Goal: Information Seeking & Learning: Learn about a topic

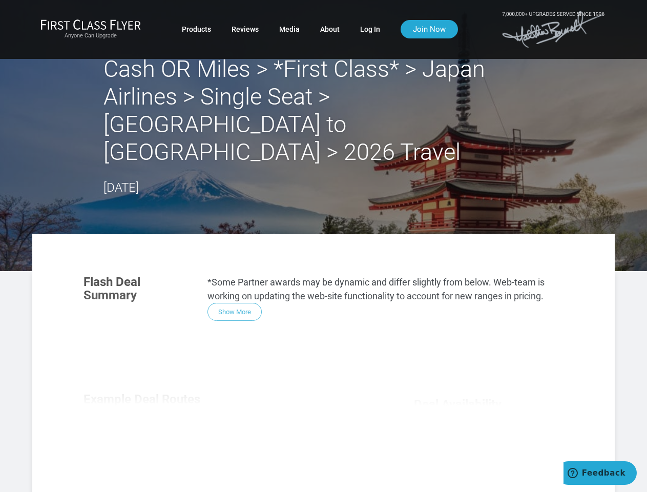
click at [323, 265] on section "Flash Deal Summary *Some Partner awards may be dynamic and differ slightly from…" at bounding box center [323, 298] width 501 height 66
click at [323, 349] on div "Flash Deal Summary *Some Partner awards may be dynamic and differ slightly from…" at bounding box center [323, 410] width 501 height 290
click at [235, 284] on div "Flash Deal Summary *Some Partner awards may be dynamic and differ slightly from…" at bounding box center [323, 410] width 501 height 290
click at [146, 428] on div "Flash Deal Summary *Some Partner awards may be dynamic and differ slightly from…" at bounding box center [323, 410] width 501 height 290
click at [230, 427] on div "Flash Deal Summary *Some Partner awards may be dynamic and differ slightly from…" at bounding box center [323, 410] width 501 height 290
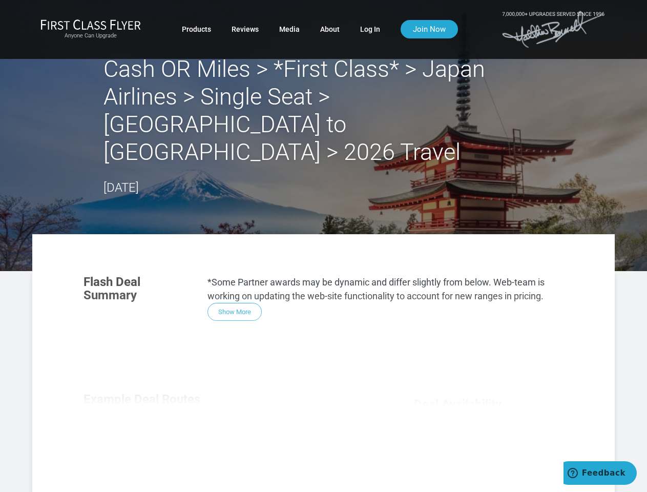
click at [314, 428] on div "Flash Deal Summary *Some Partner awards may be dynamic and differ slightly from…" at bounding box center [323, 410] width 501 height 290
click at [229, 474] on div "Flash Deal Summary *Some Partner awards may be dynamic and differ slightly from…" at bounding box center [323, 410] width 501 height 290
click at [230, 475] on div "Flash Deal Summary *Some Partner awards may be dynamic and differ slightly from…" at bounding box center [323, 410] width 501 height 290
click at [489, 482] on div "Flash Deal Summary *Some Partner awards may be dynamic and differ slightly from…" at bounding box center [323, 410] width 501 height 290
click at [600, 473] on span "Feedback" at bounding box center [604, 472] width 44 height 9
